Goal: Task Accomplishment & Management: Use online tool/utility

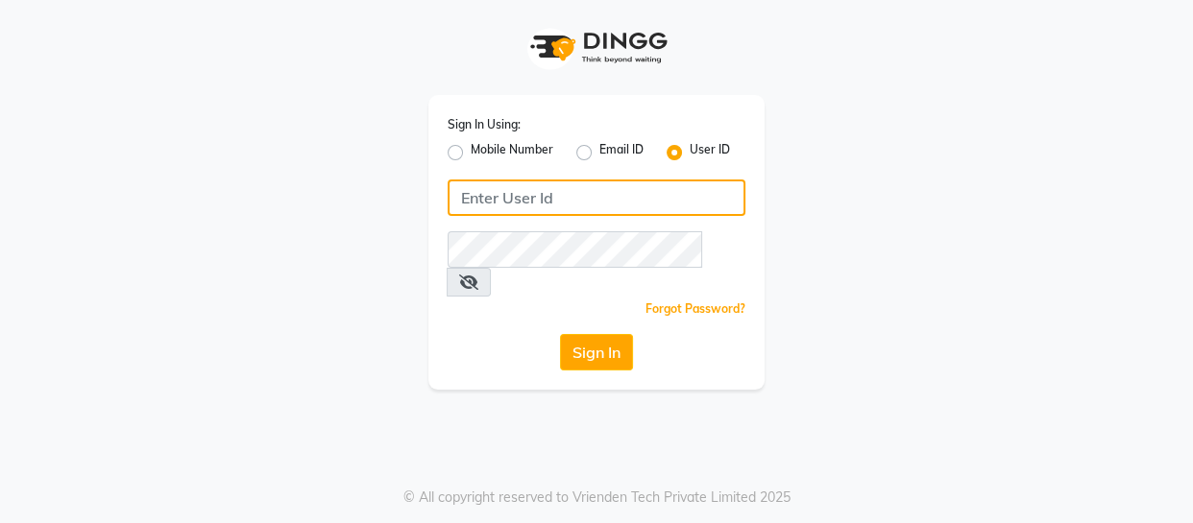
type input "9596963939"
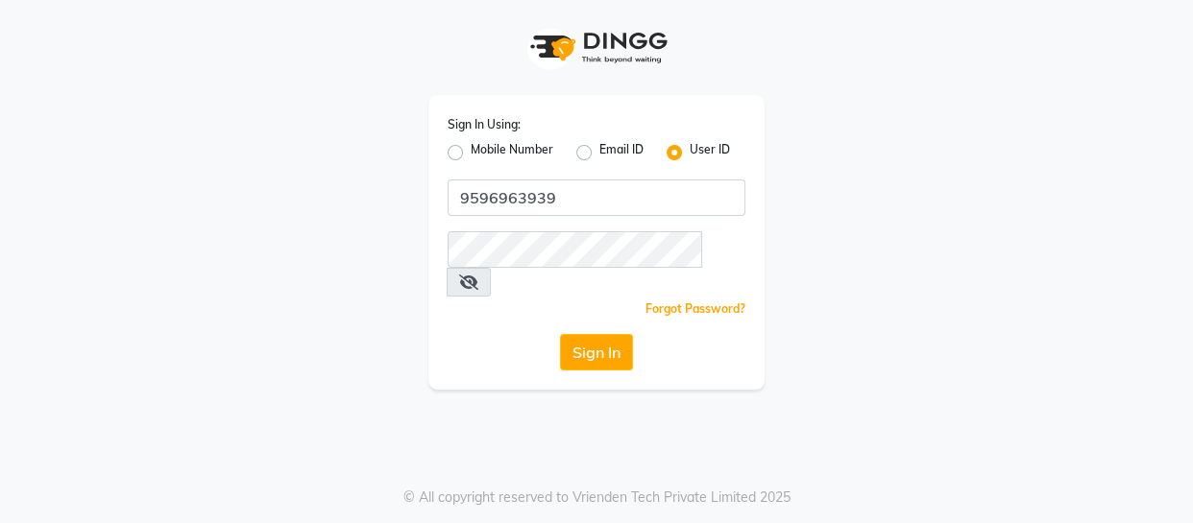
click at [492, 142] on label "Mobile Number" at bounding box center [512, 152] width 83 height 23
click at [483, 142] on input "Mobile Number" at bounding box center [477, 147] width 12 height 12
radio input "true"
radio input "false"
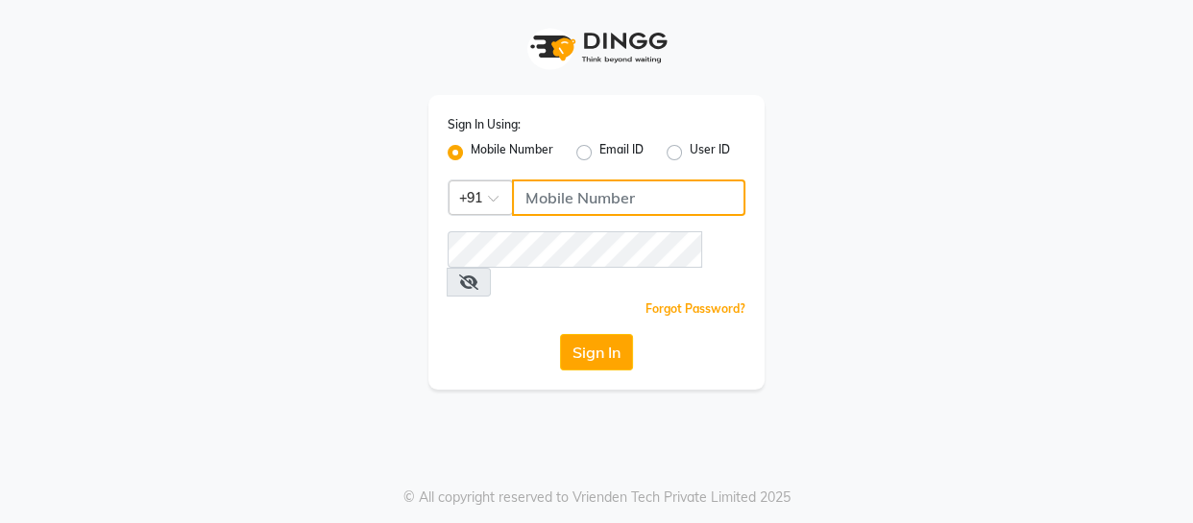
click at [594, 185] on input "Username" at bounding box center [628, 198] width 233 height 37
type input "9596963939"
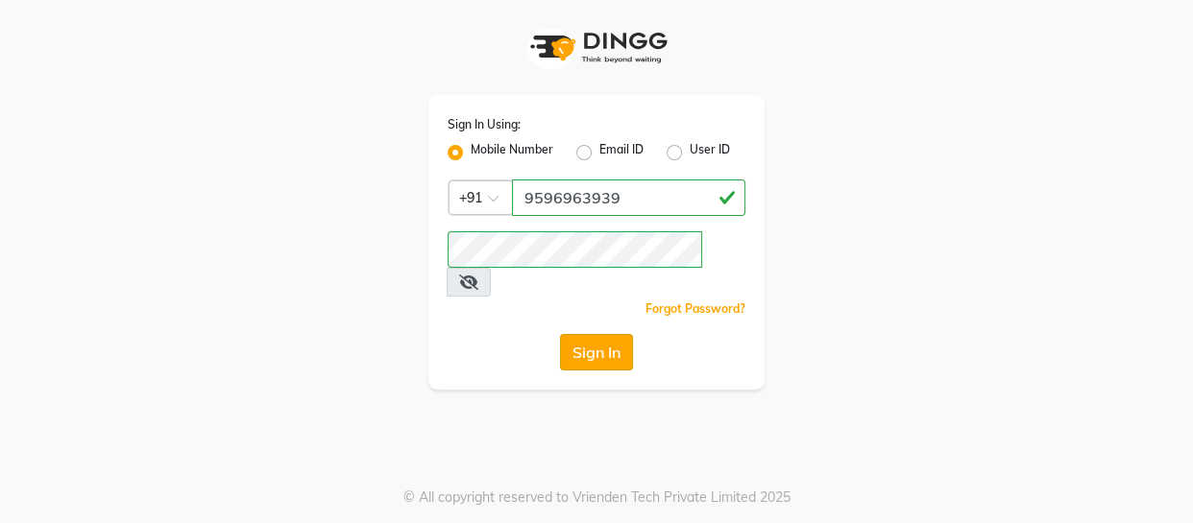
click at [562, 334] on button "Sign In" at bounding box center [596, 352] width 73 height 37
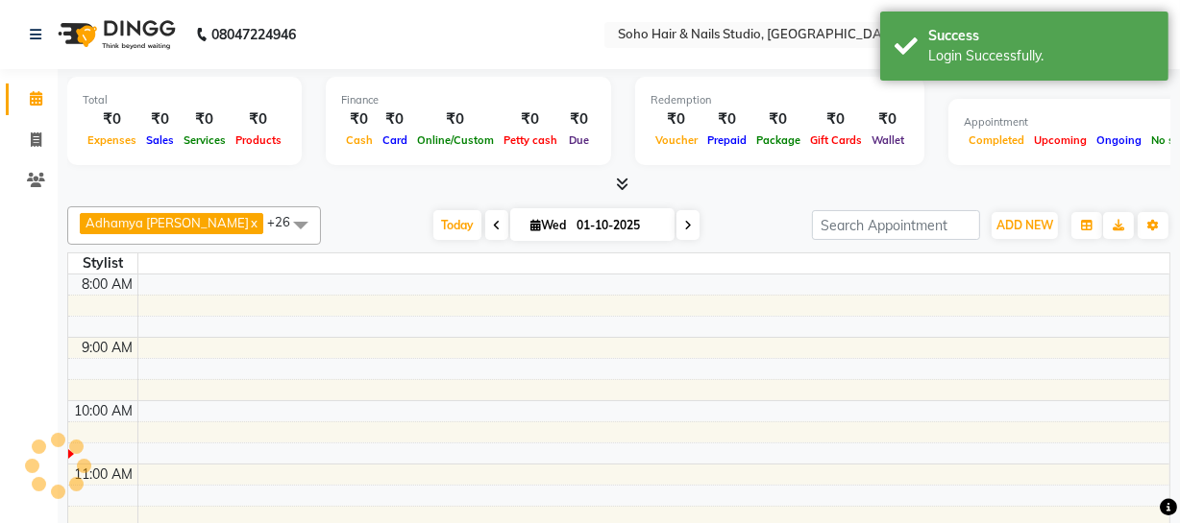
select select "en"
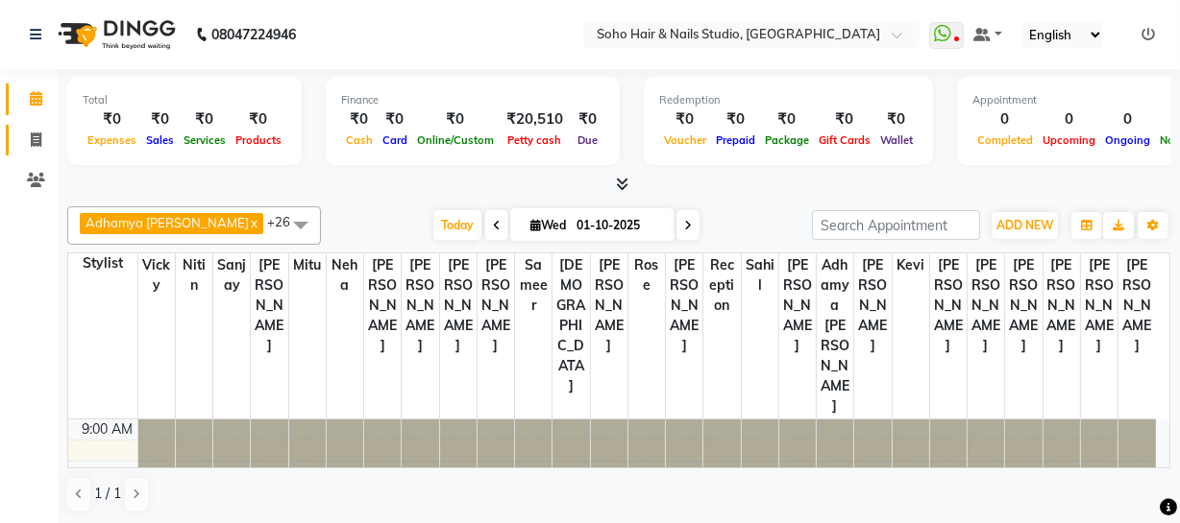
click at [44, 134] on span at bounding box center [36, 141] width 34 height 22
select select "735"
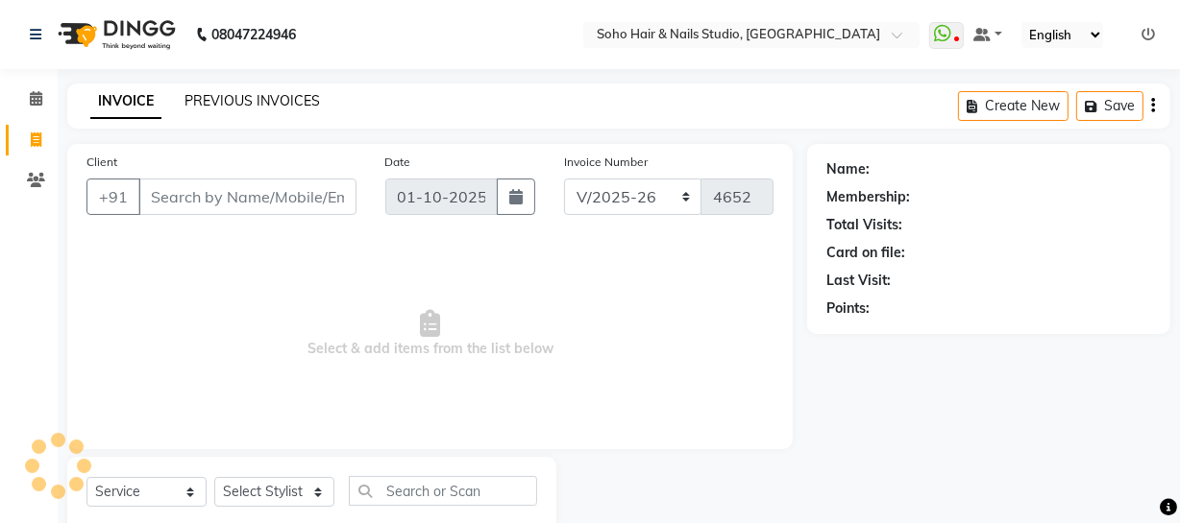
select select "membership"
click at [260, 95] on link "PREVIOUS INVOICES" at bounding box center [251, 100] width 135 height 17
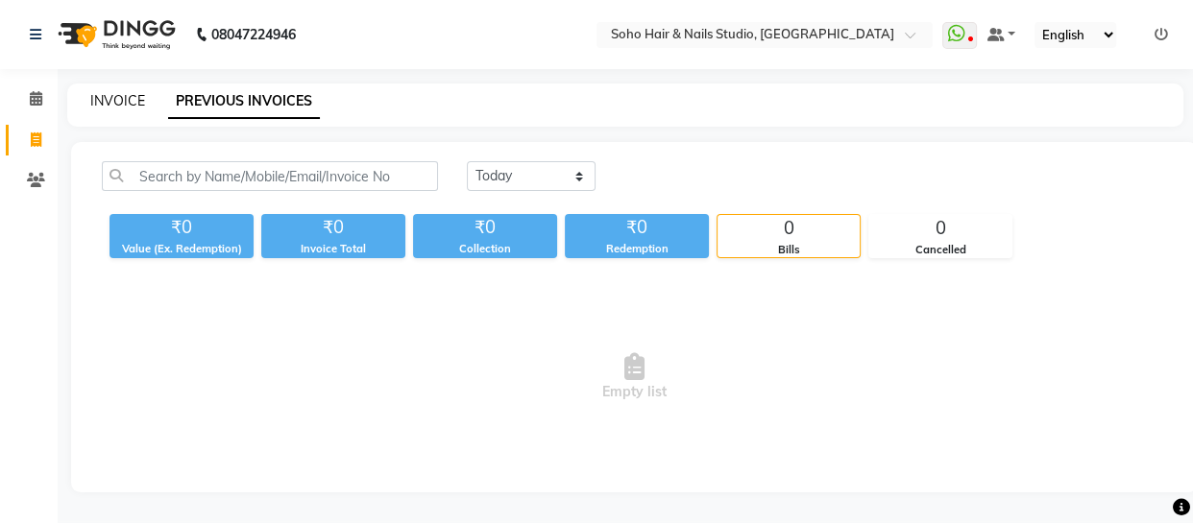
click at [111, 105] on link "INVOICE" at bounding box center [117, 100] width 55 height 17
select select "service"
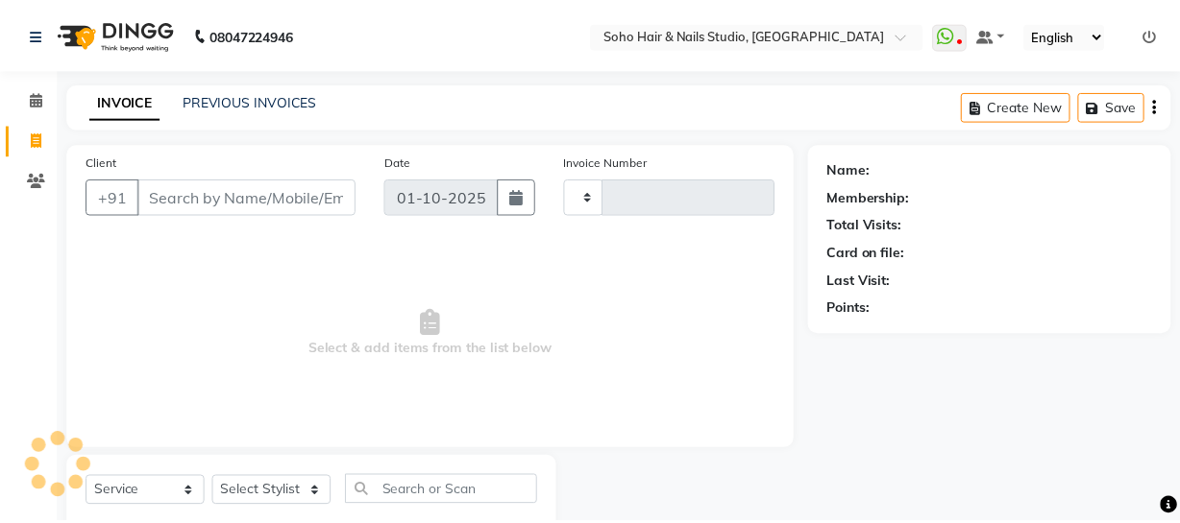
scroll to position [55, 0]
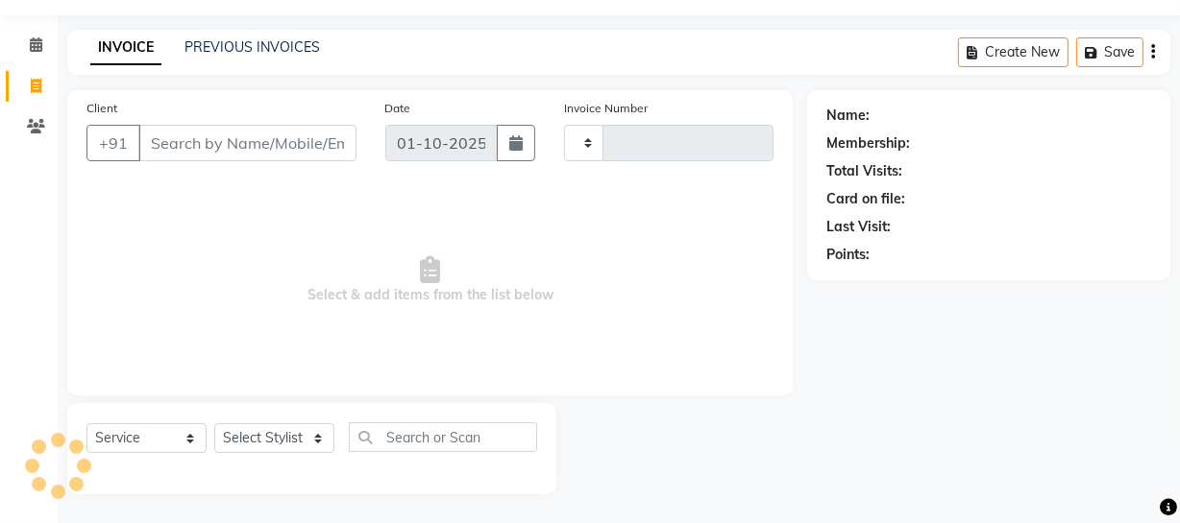
type input "4652"
select select "735"
drag, startPoint x: 176, startPoint y: 435, endPoint x: 176, endPoint y: 424, distance: 11.5
click at [176, 435] on select "Select Service Product Membership Package Voucher Prepaid Gift Card" at bounding box center [146, 439] width 120 height 30
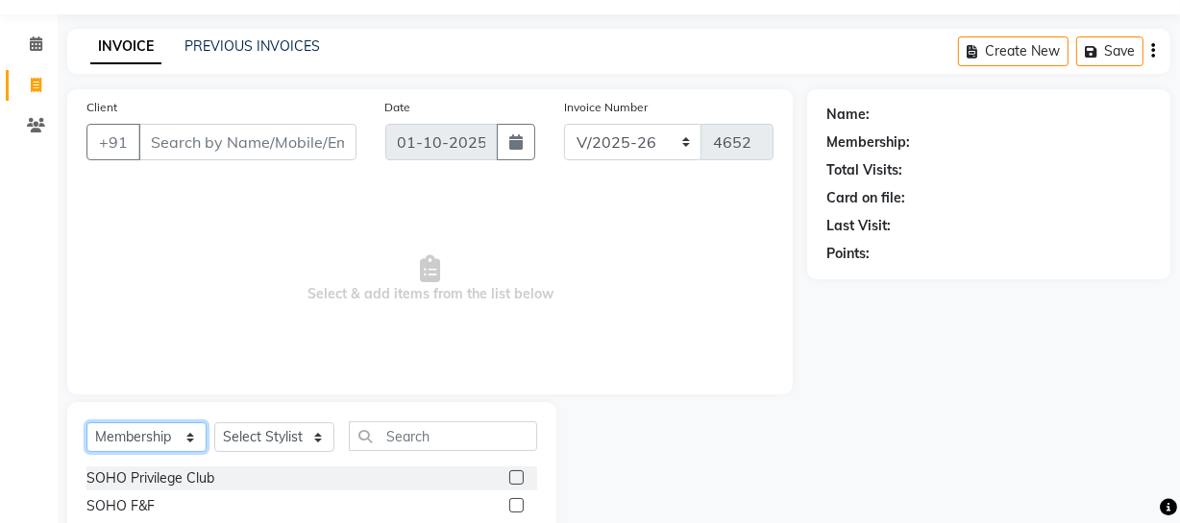
select select "service"
click at [86, 423] on select "Select Service Product Membership Package Voucher Prepaid Gift Card" at bounding box center [146, 438] width 120 height 30
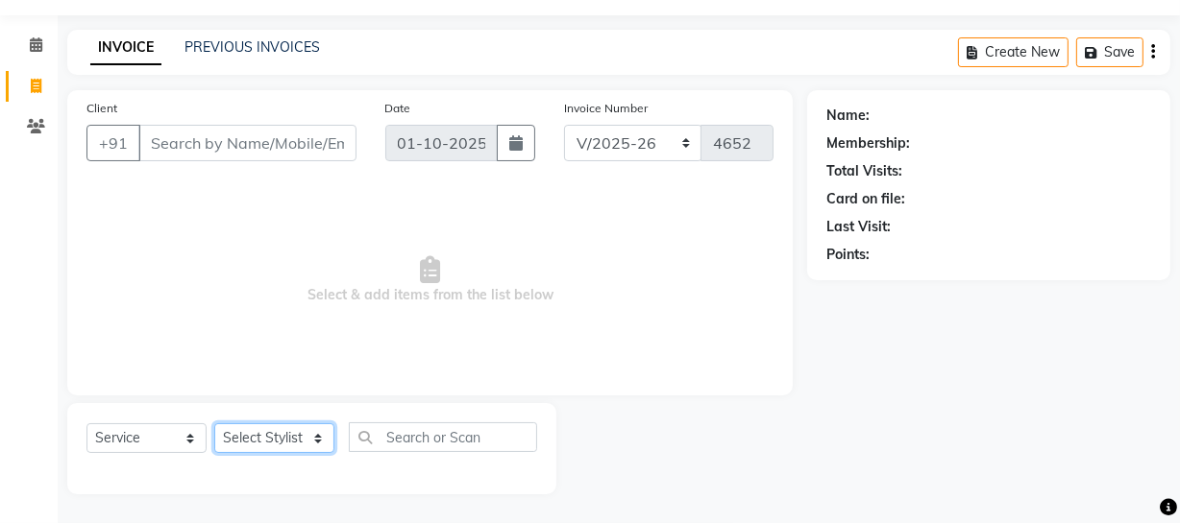
click at [268, 437] on select "Select Stylist [PERSON_NAME] Adhamya [PERSON_NAME] [PERSON_NAME] [PERSON_NAME] …" at bounding box center [274, 439] width 120 height 30
select select "21261"
click at [214, 424] on select "Select Stylist [PERSON_NAME] Adhamya [PERSON_NAME] [PERSON_NAME] [PERSON_NAME] …" at bounding box center [274, 439] width 120 height 30
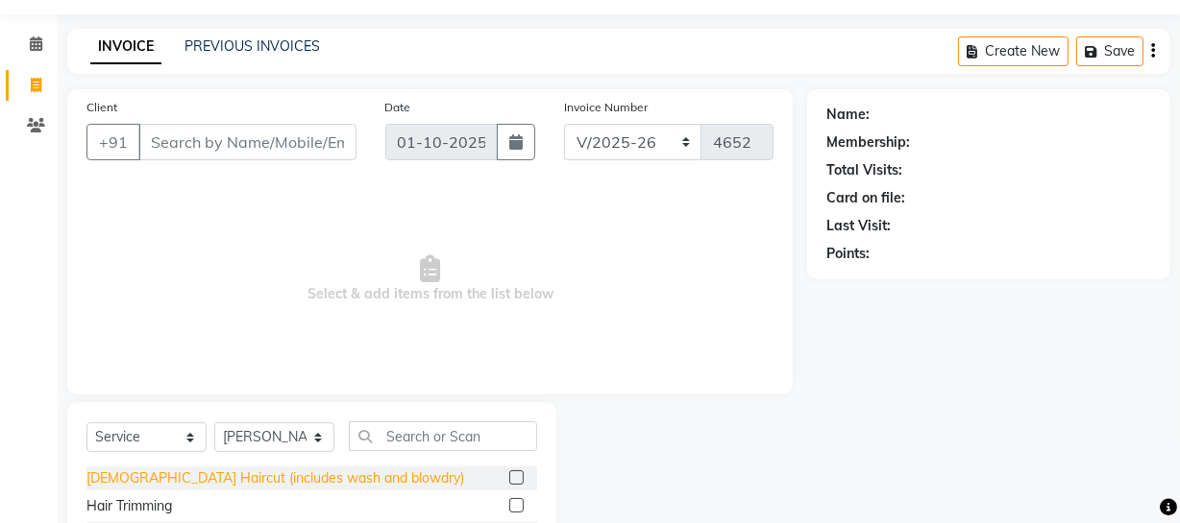
click at [283, 485] on div "[DEMOGRAPHIC_DATA] Haircut (includes wash and blowdry)" at bounding box center [274, 479] width 377 height 20
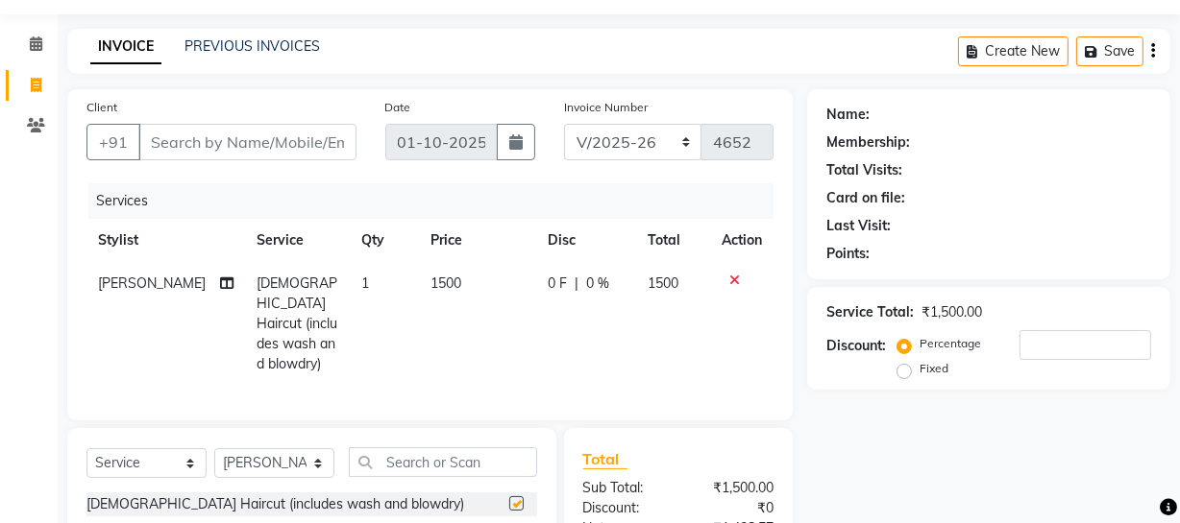
checkbox input "false"
drag, startPoint x: 387, startPoint y: 455, endPoint x: 373, endPoint y: 436, distance: 24.0
click at [385, 454] on input "text" at bounding box center [443, 463] width 188 height 30
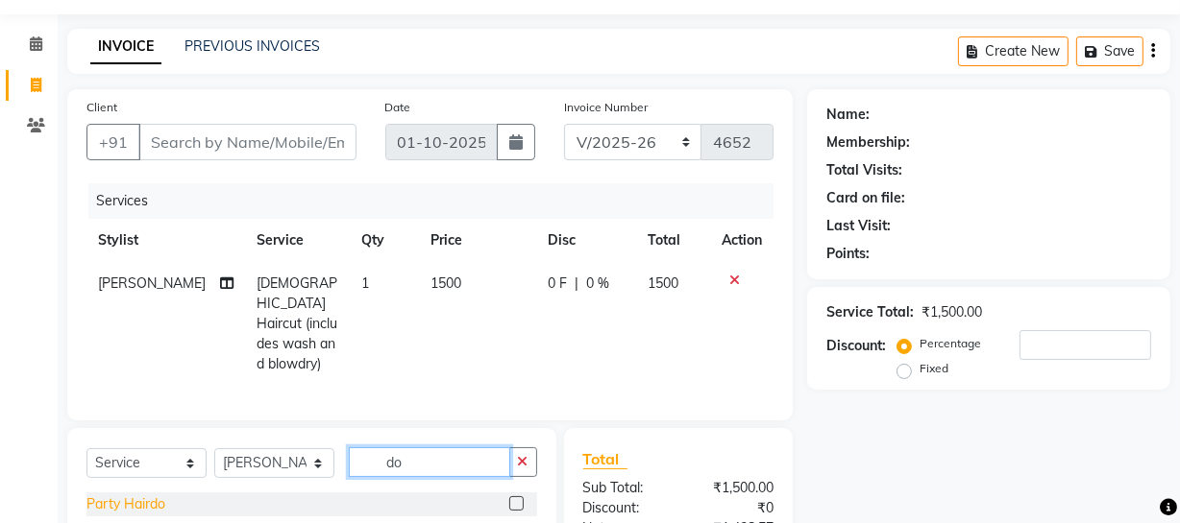
type input "do"
click at [140, 504] on div "Party Hairdo" at bounding box center [125, 505] width 79 height 20
checkbox input "false"
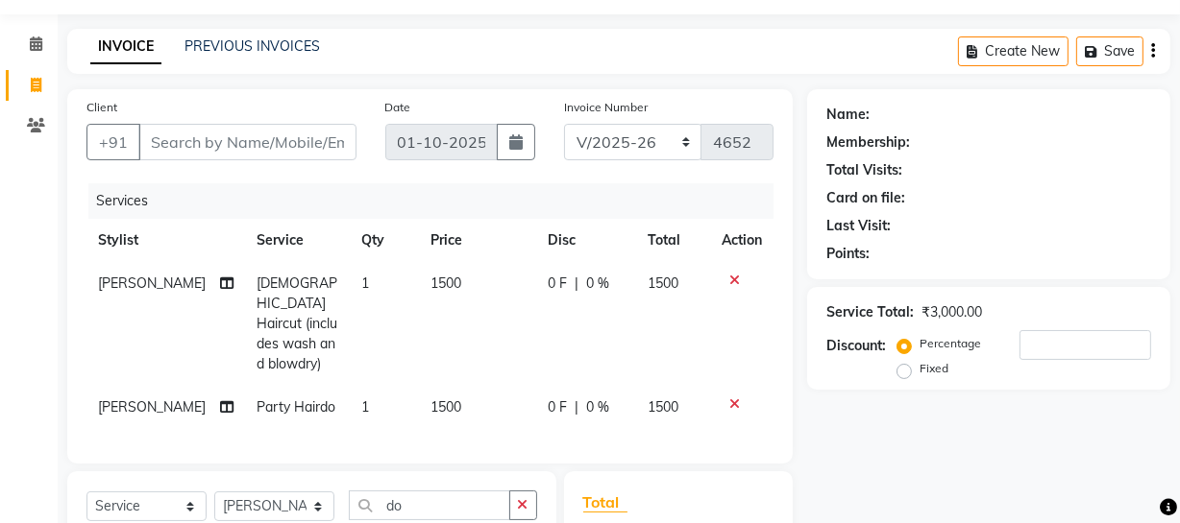
click at [257, 123] on div "Client +91" at bounding box center [221, 136] width 299 height 79
click at [261, 134] on input "Client" at bounding box center [247, 142] width 218 height 37
type input "9"
type input "0"
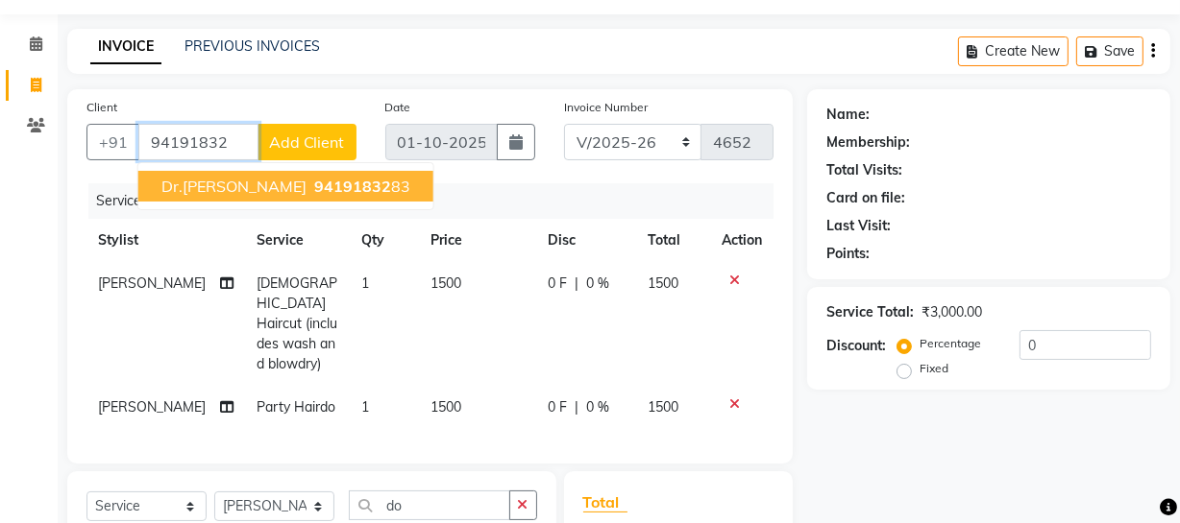
click at [261, 176] on button "Dr.[PERSON_NAME] 94191832 83" at bounding box center [285, 186] width 295 height 31
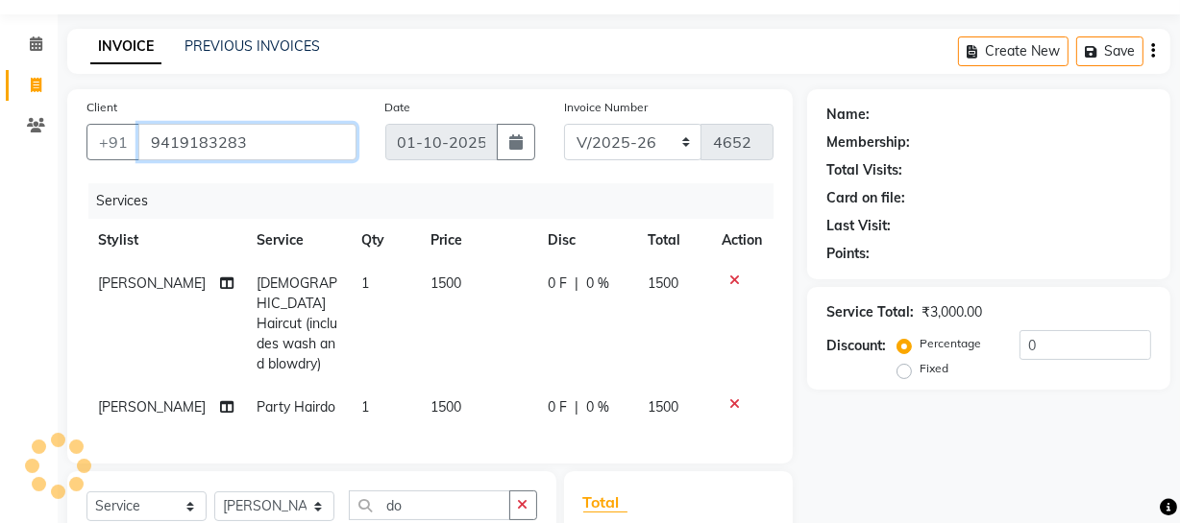
type input "9419183283"
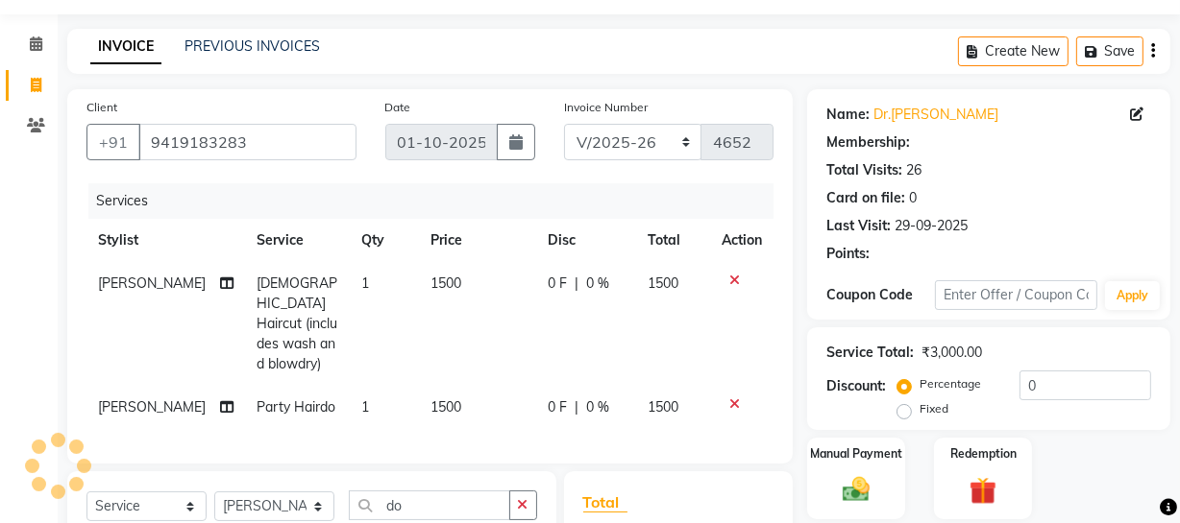
select select "1: Object"
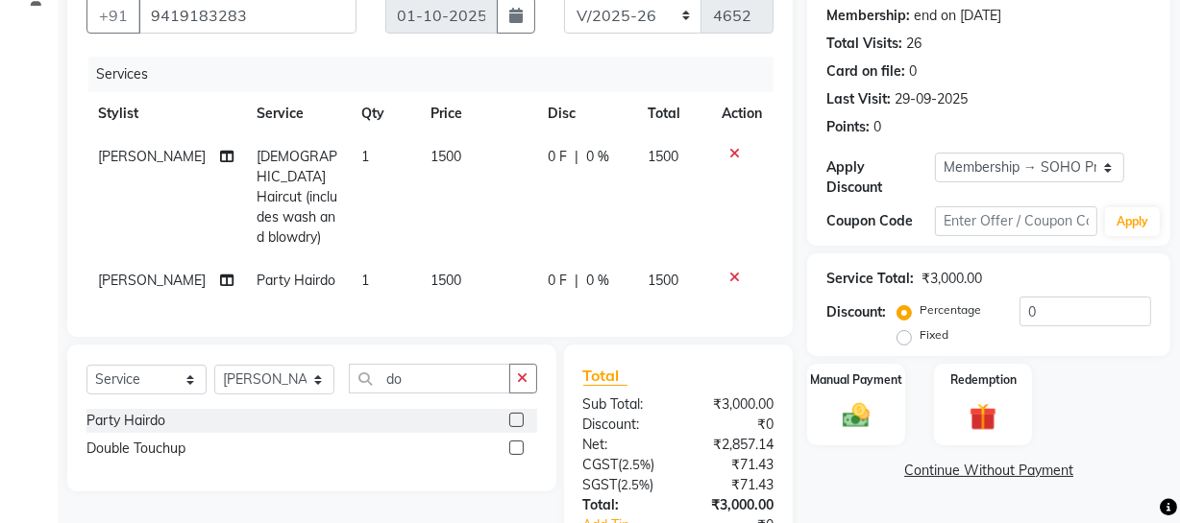
scroll to position [307, 0]
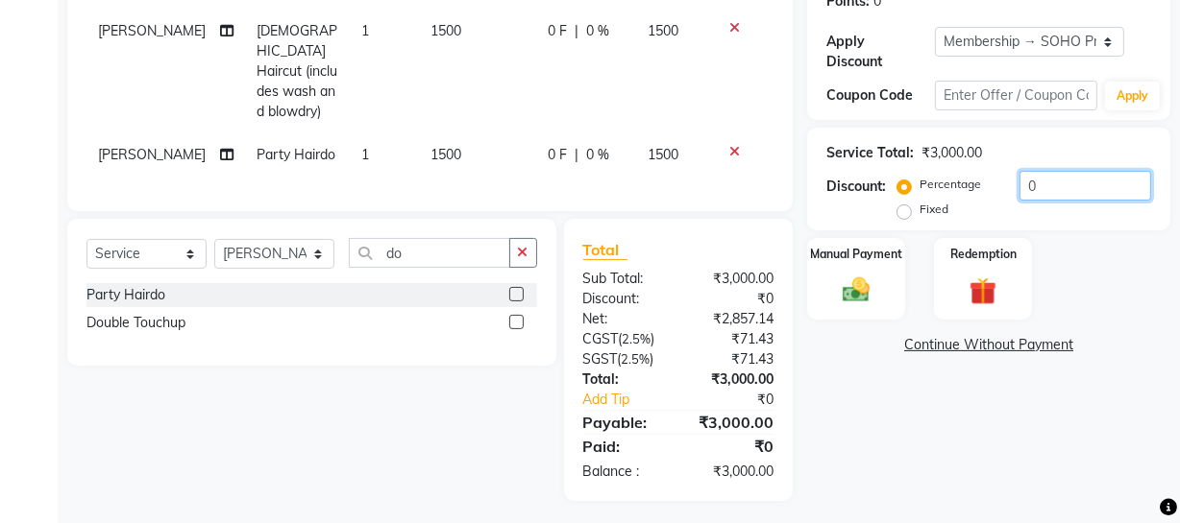
drag, startPoint x: 1049, startPoint y: 192, endPoint x: 662, endPoint y: 152, distance: 389.2
click at [706, 162] on div "Client [PHONE_NUMBER] Date [DATE] Invoice Number Red/2025-26 V/2025 V/[PHONE_NU…" at bounding box center [619, 169] width 1132 height 665
type input "20"
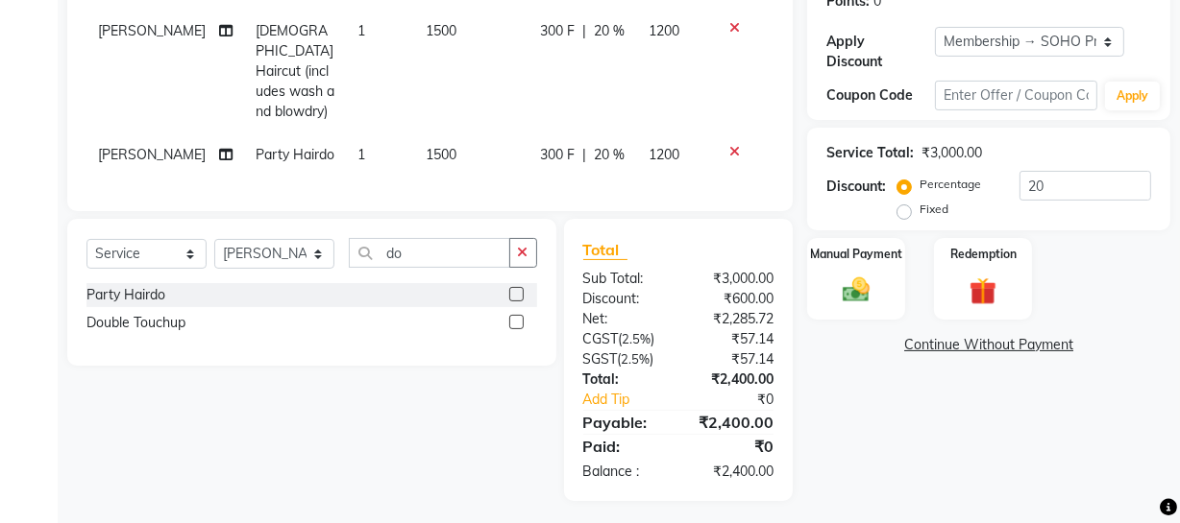
click at [907, 307] on div "Manual Payment Redemption" at bounding box center [988, 279] width 392 height 82
click at [855, 303] on img at bounding box center [856, 290] width 46 height 33
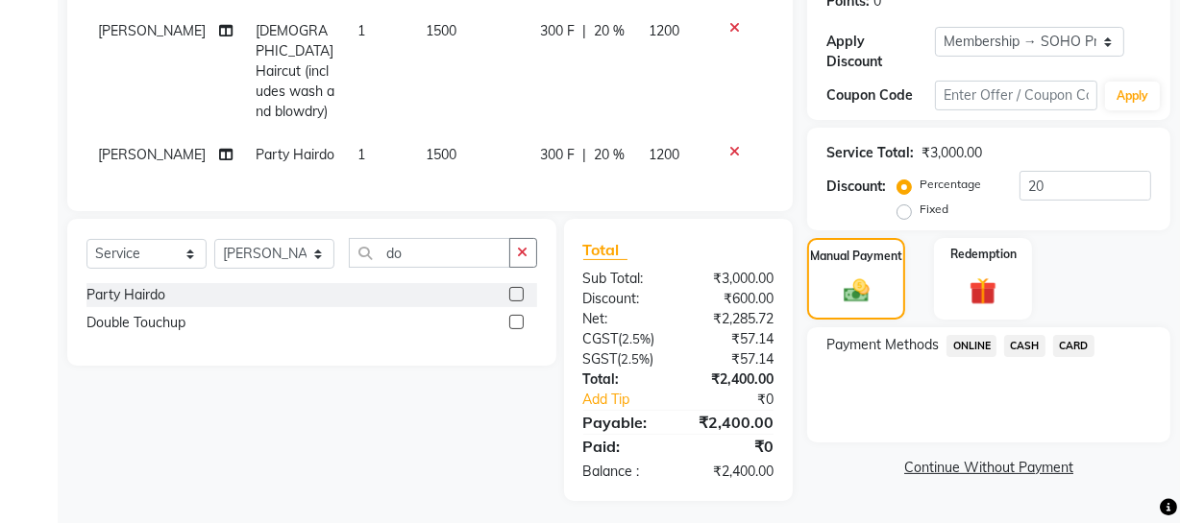
click at [1026, 346] on span "CASH" at bounding box center [1024, 346] width 41 height 22
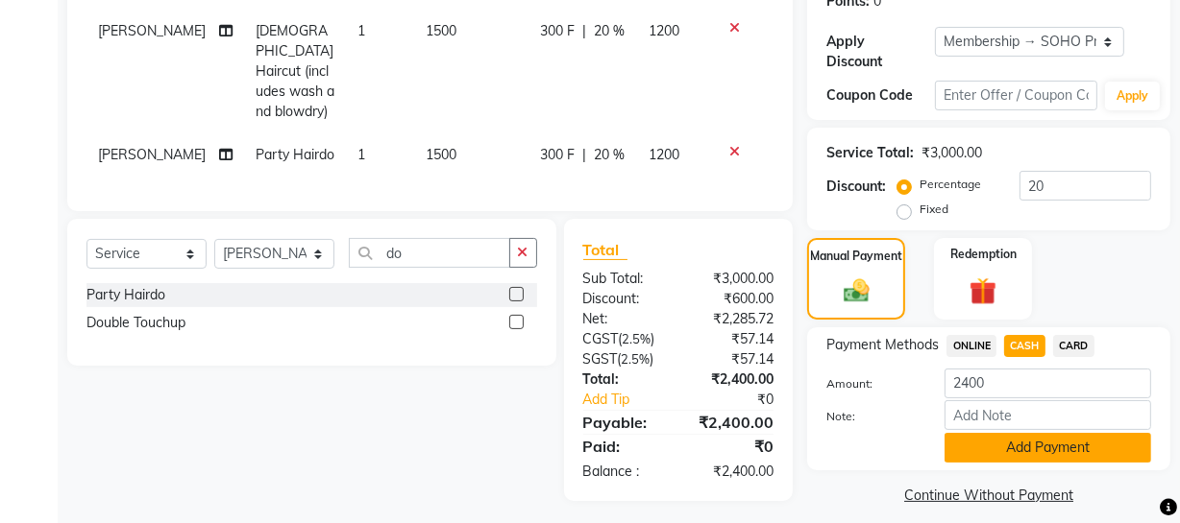
click at [999, 437] on button "Add Payment" at bounding box center [1047, 448] width 207 height 30
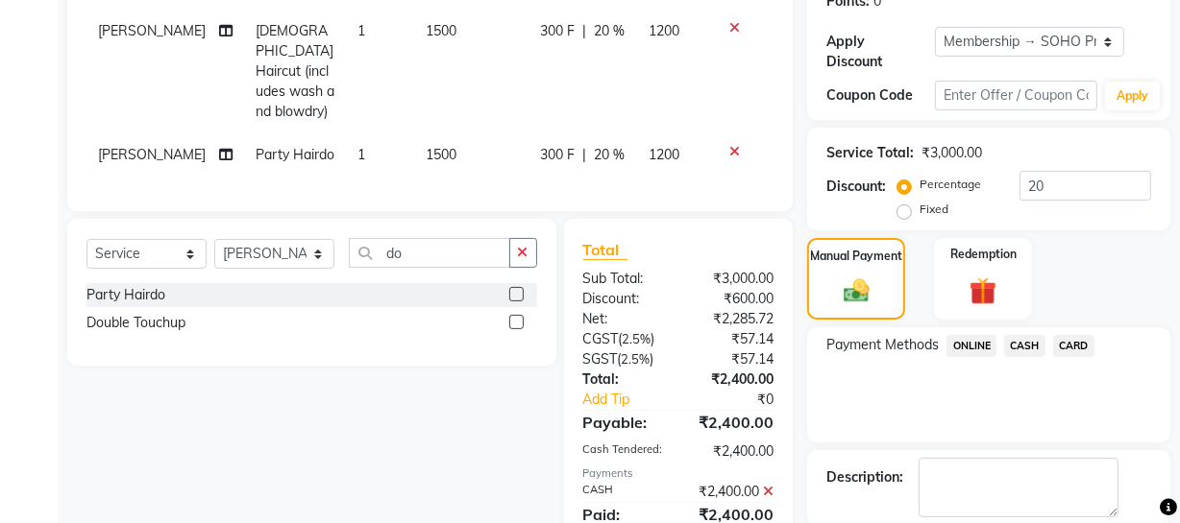
scroll to position [510, 0]
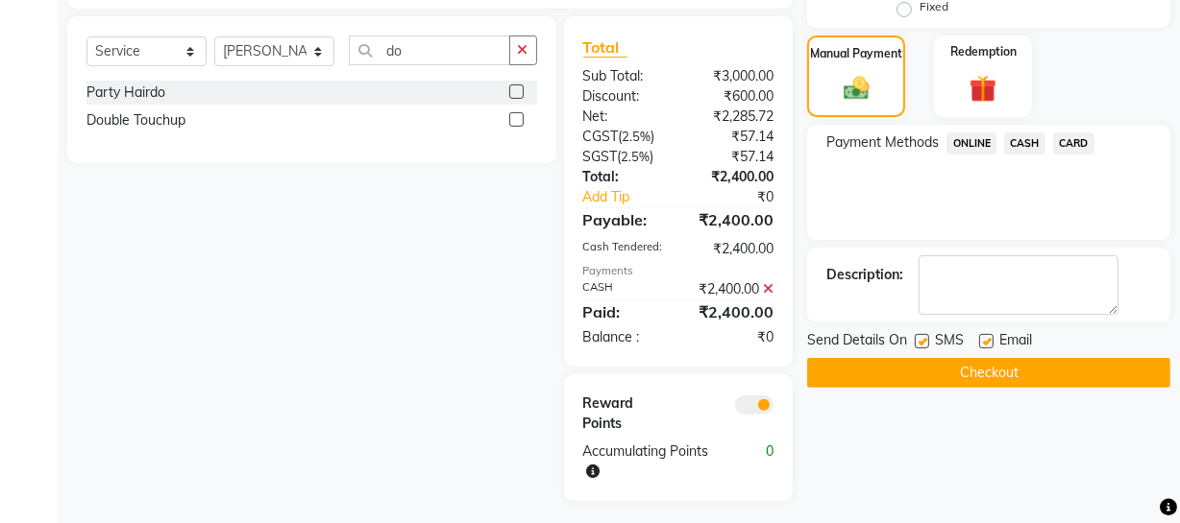
click at [986, 375] on button "Checkout" at bounding box center [988, 373] width 363 height 30
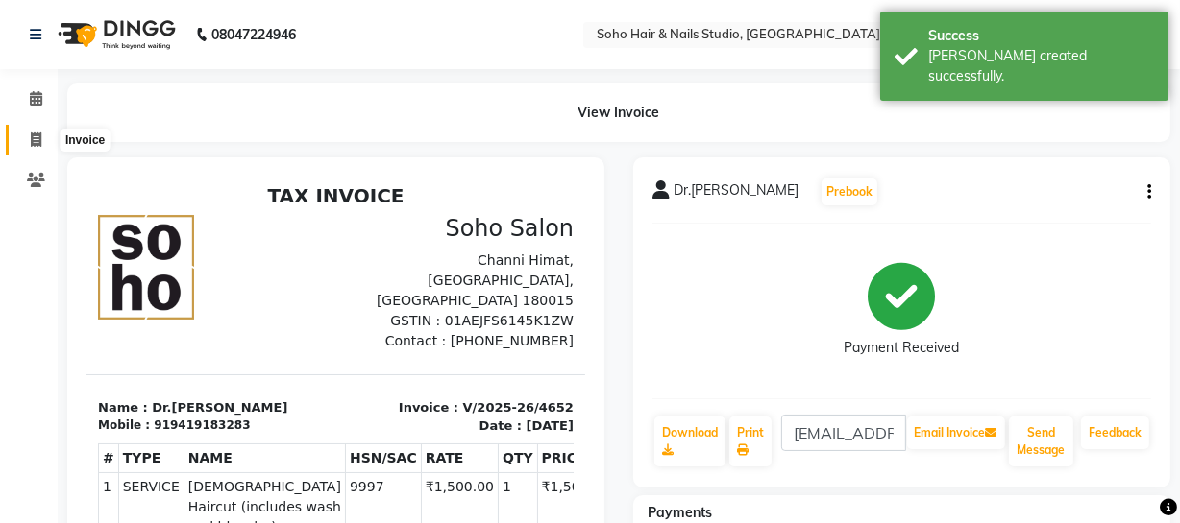
click at [19, 134] on span at bounding box center [36, 141] width 34 height 22
select select "735"
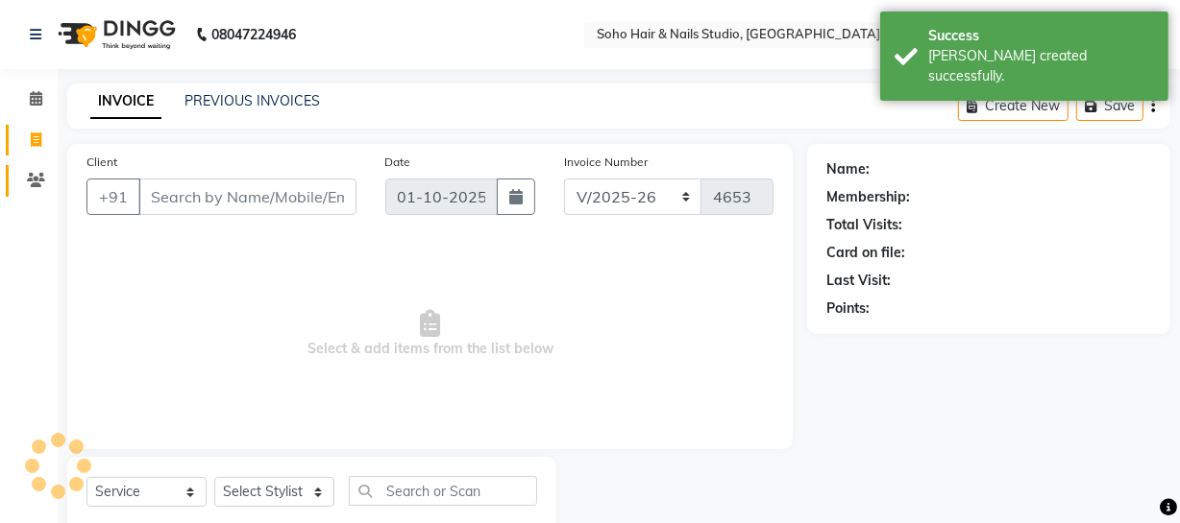
scroll to position [55, 0]
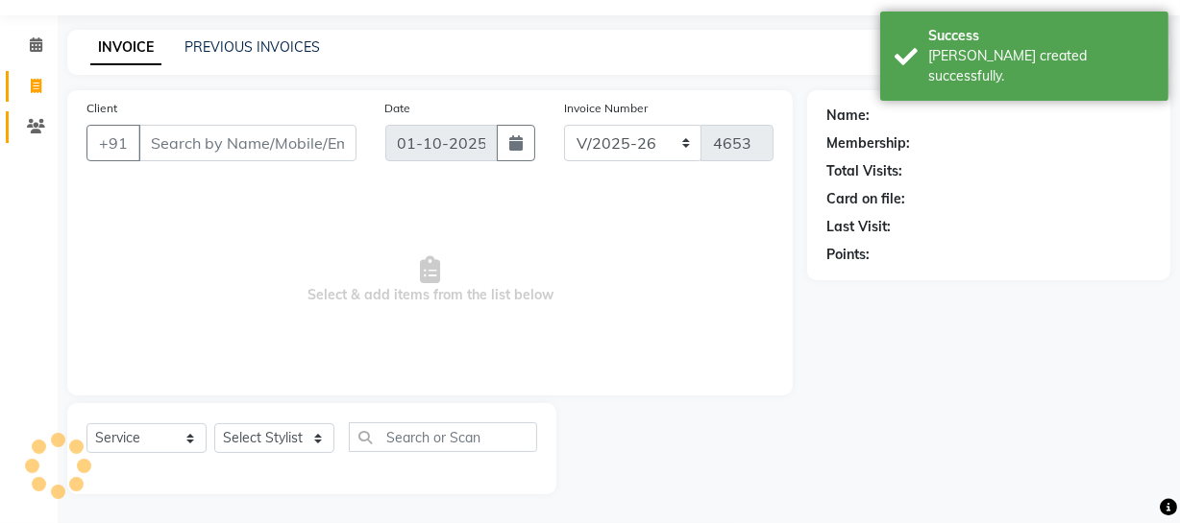
select select "membership"
